Goal: Information Seeking & Learning: Obtain resource

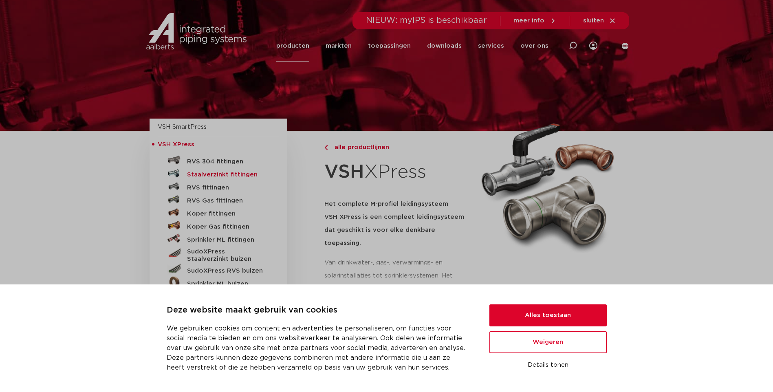
click at [216, 171] on h5 "Staalverzinkt fittingen" at bounding box center [227, 174] width 81 height 7
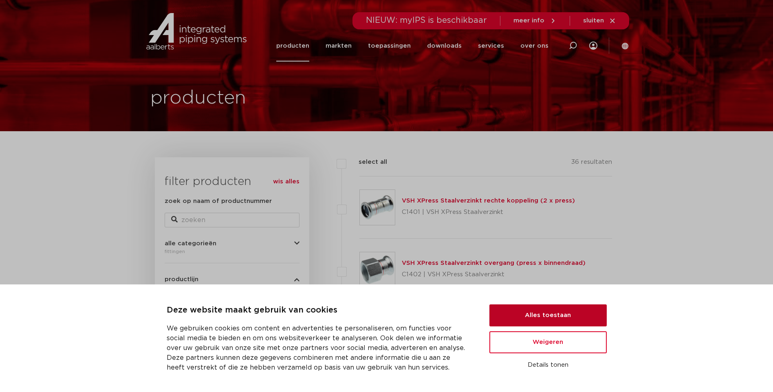
click at [533, 313] on button "Alles toestaan" at bounding box center [547, 315] width 117 height 22
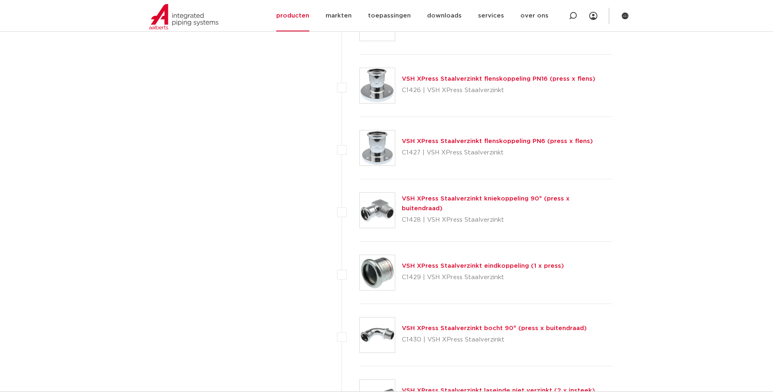
scroll to position [1222, 0]
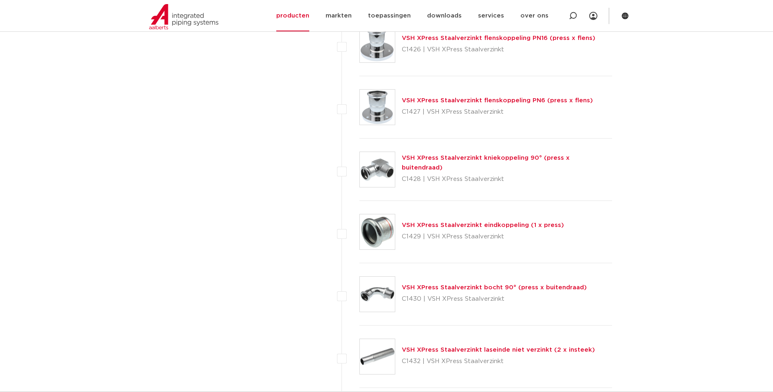
click at [429, 288] on link "VSH XPress Staalverzinkt bocht 90° (press x buitendraad)" at bounding box center [494, 287] width 185 height 6
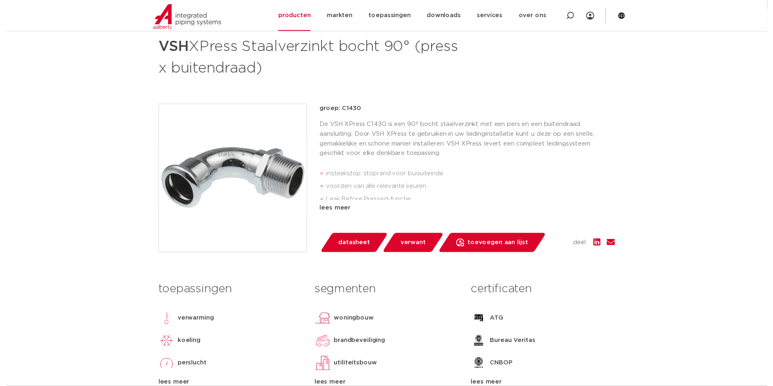
scroll to position [204, 0]
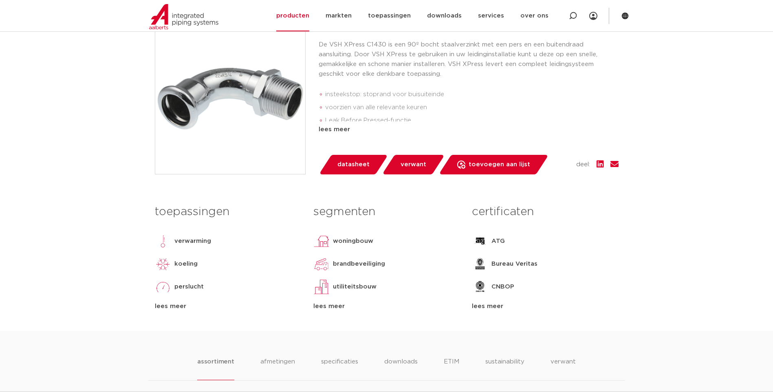
click at [349, 166] on span "datasheet" at bounding box center [353, 164] width 32 height 13
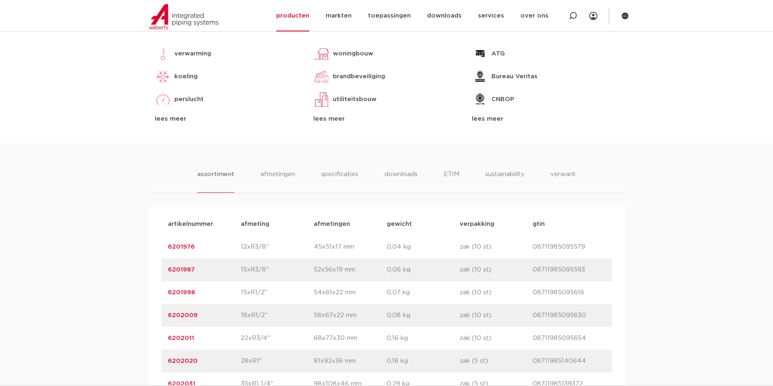
scroll to position [489, 0]
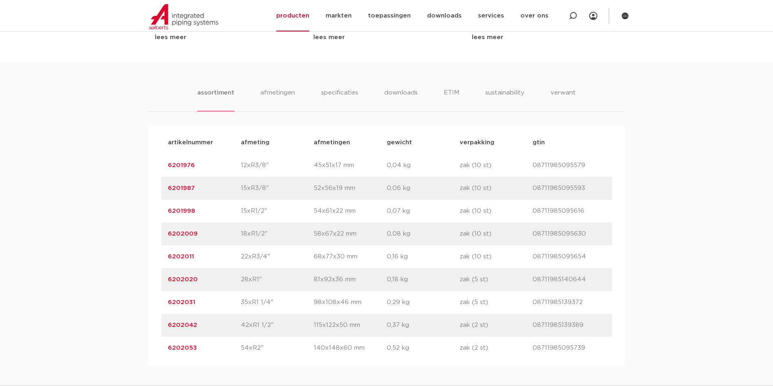
click at [185, 256] on link "6202011" at bounding box center [181, 256] width 26 height 6
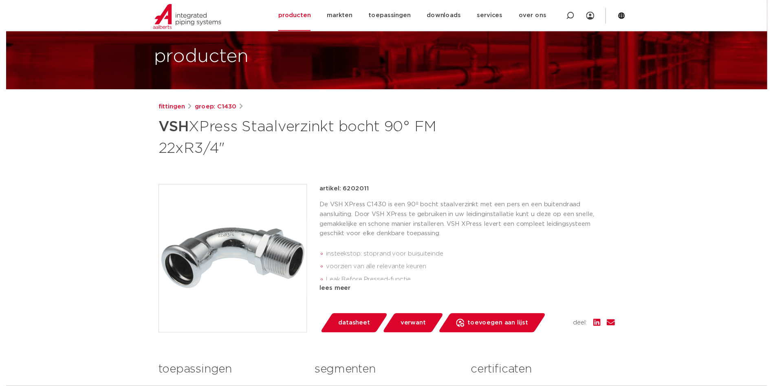
scroll to position [122, 0]
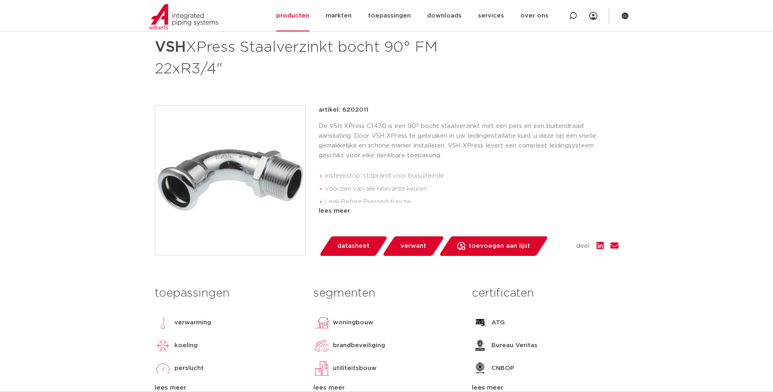
click at [354, 245] on span "datasheet" at bounding box center [353, 245] width 32 height 13
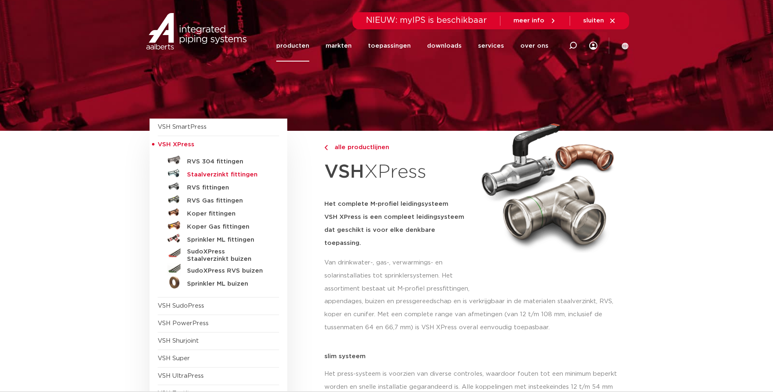
click at [227, 172] on h5 "Staalverzinkt fittingen" at bounding box center [227, 174] width 81 height 7
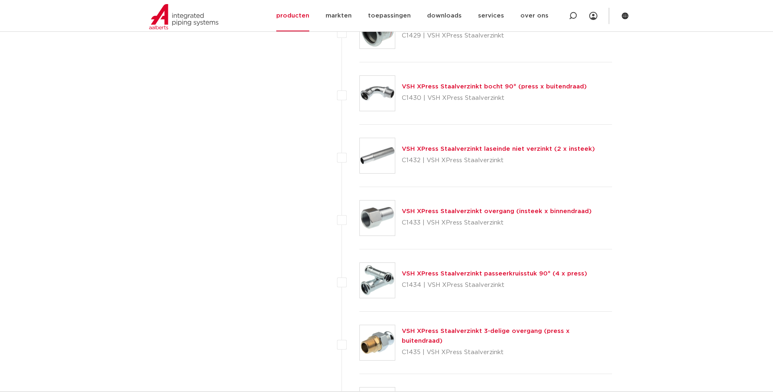
scroll to position [1341, 0]
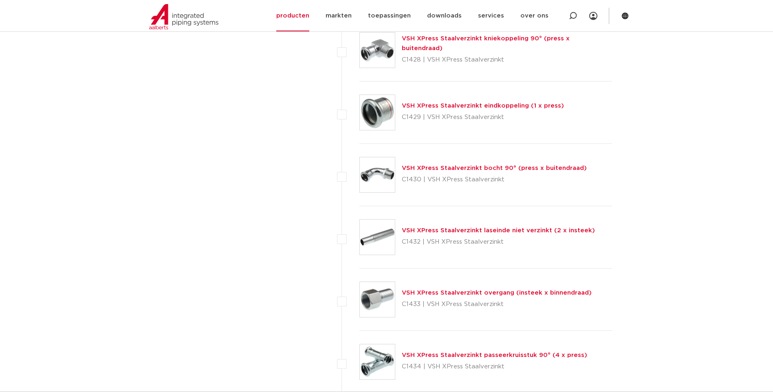
click at [435, 42] on link "VSH XPress Staalverzinkt kniekoppeling 90° (press x buitendraad)" at bounding box center [486, 43] width 168 height 16
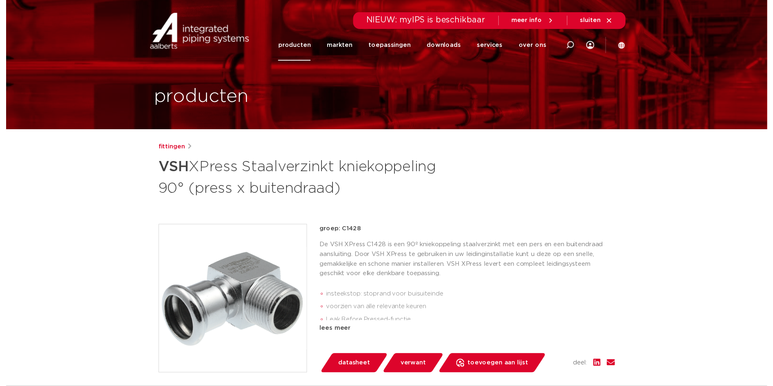
scroll to position [81, 0]
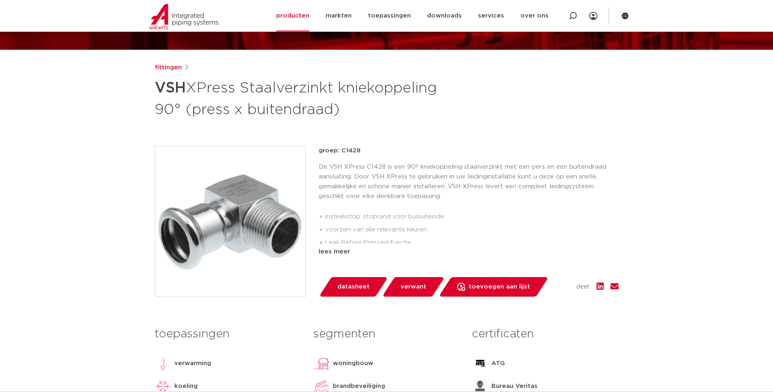
click at [352, 285] on span "datasheet" at bounding box center [353, 286] width 32 height 13
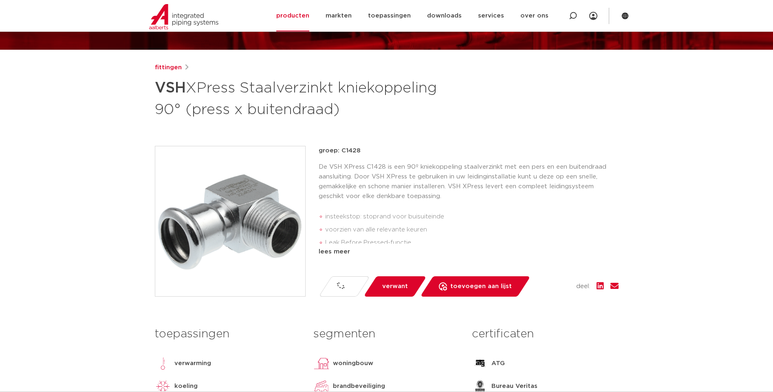
click at [352, 285] on link "datasheet" at bounding box center [343, 286] width 51 height 20
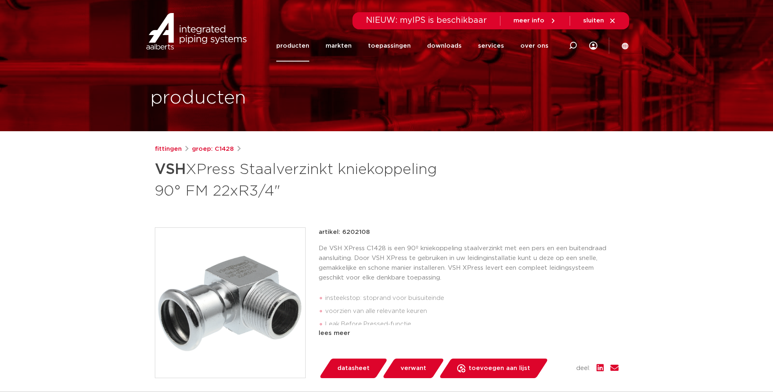
click at [339, 365] on span "datasheet" at bounding box center [353, 368] width 32 height 13
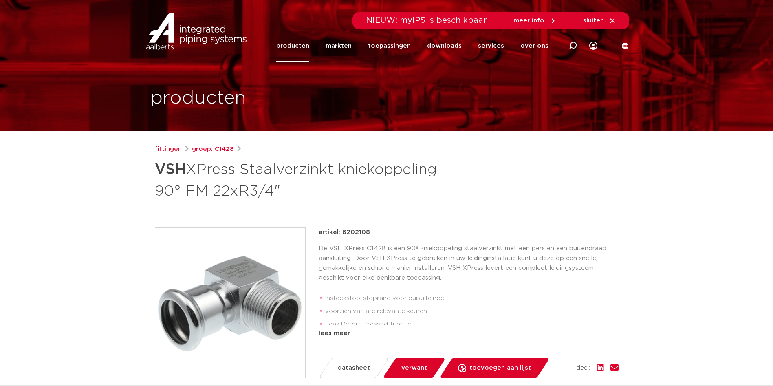
scroll to position [81, 0]
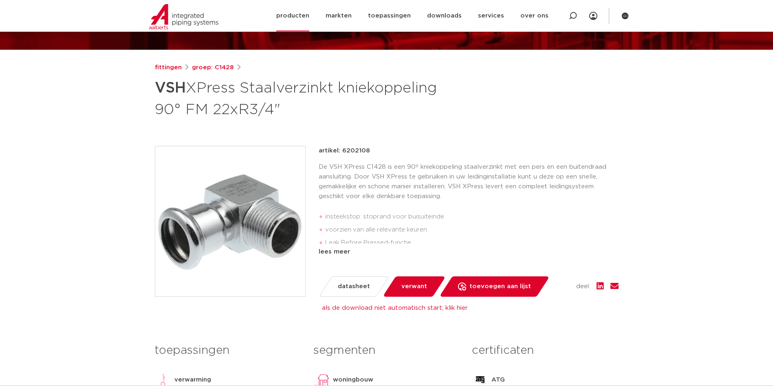
click at [304, 18] on link "producten" at bounding box center [292, 15] width 33 height 31
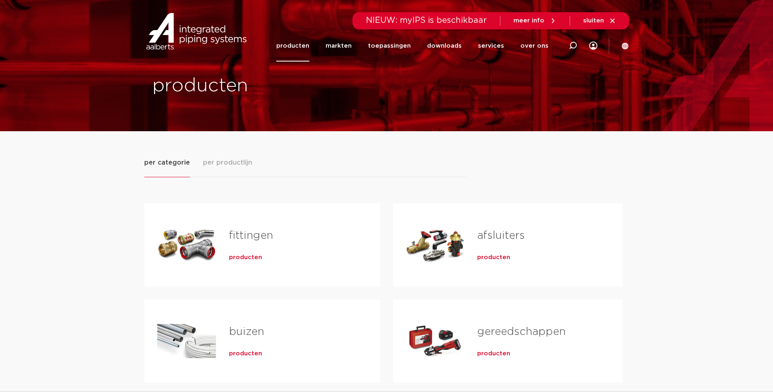
scroll to position [81, 0]
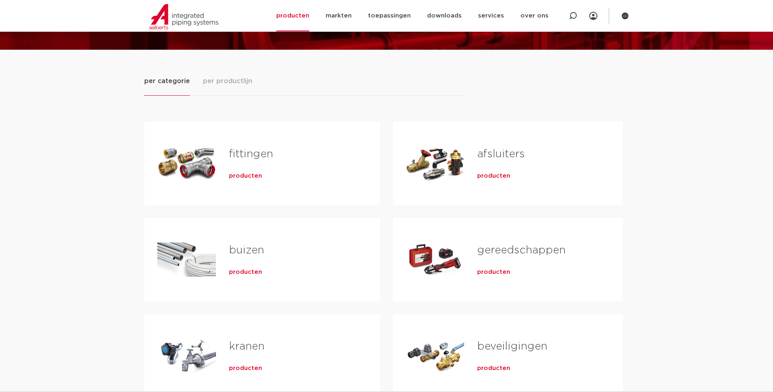
click at [244, 150] on link "fittingen" at bounding box center [251, 154] width 44 height 11
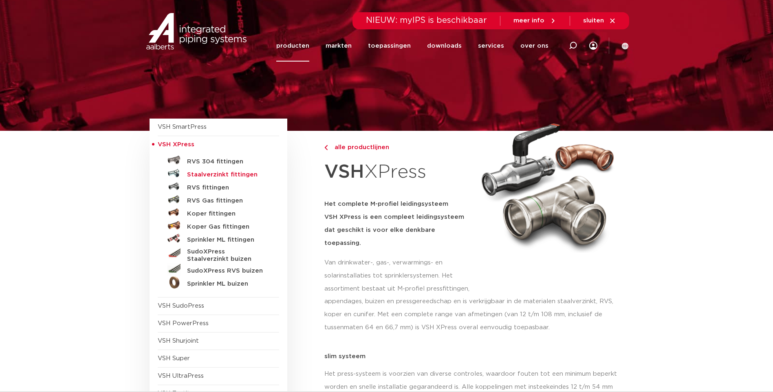
click at [215, 173] on h5 "Staalverzinkt fittingen" at bounding box center [227, 174] width 81 height 7
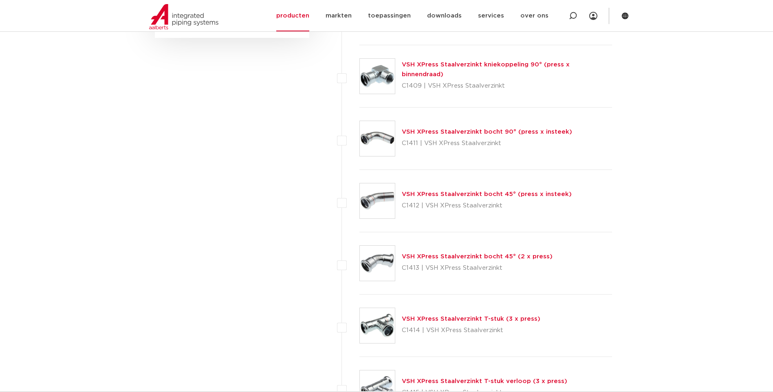
scroll to position [486, 0]
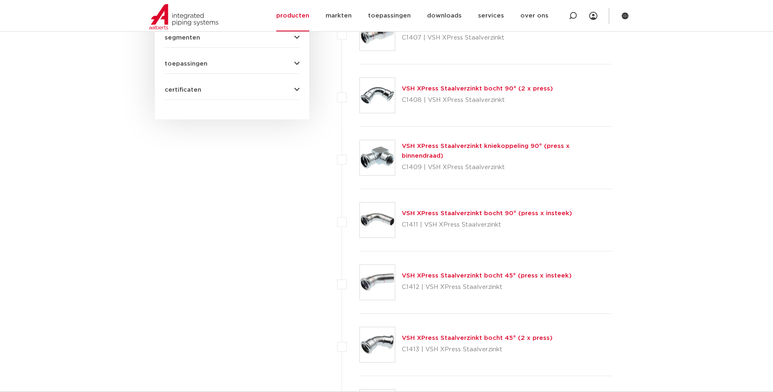
click at [442, 88] on link "VSH XPress Staalverzinkt bocht 90° (2 x press)" at bounding box center [477, 89] width 151 height 6
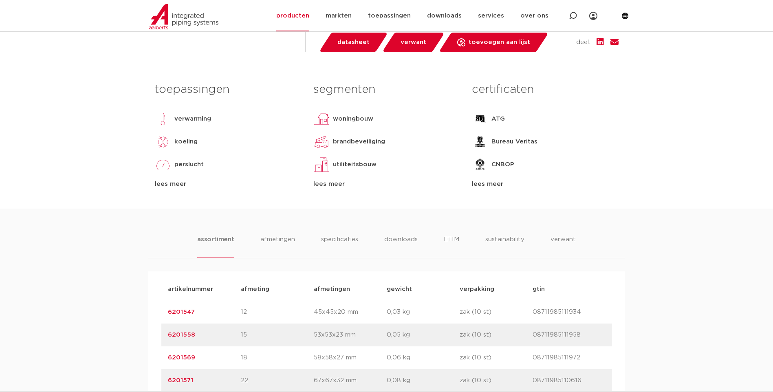
scroll to position [448, 0]
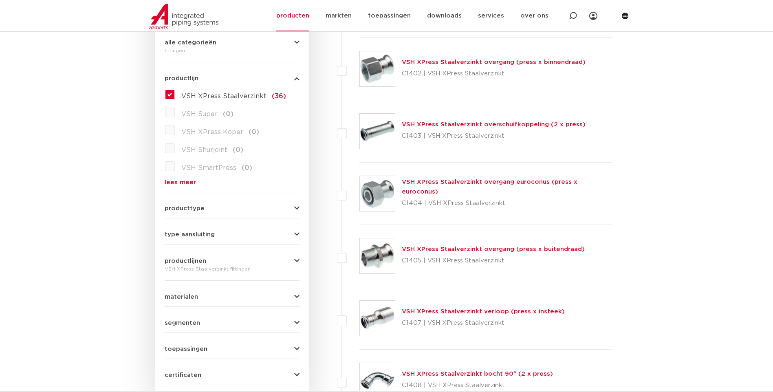
scroll to position [160, 0]
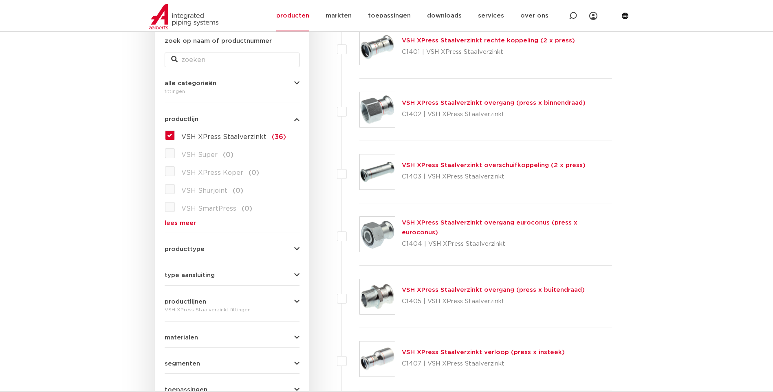
click at [415, 40] on link "VSH XPress Staalverzinkt rechte koppeling (2 x press)" at bounding box center [488, 40] width 173 height 6
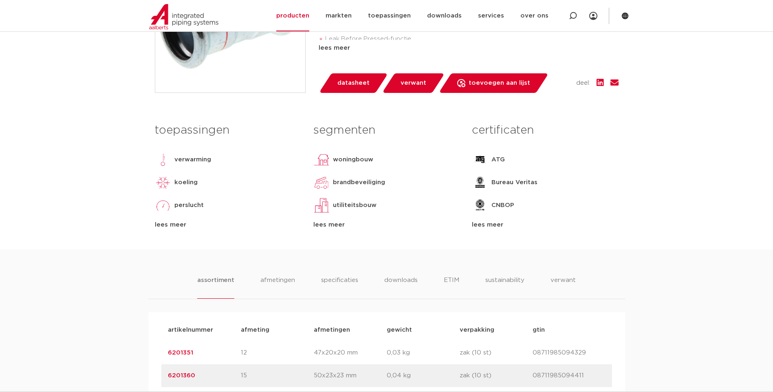
scroll to position [407, 0]
